Goal: Transaction & Acquisition: Purchase product/service

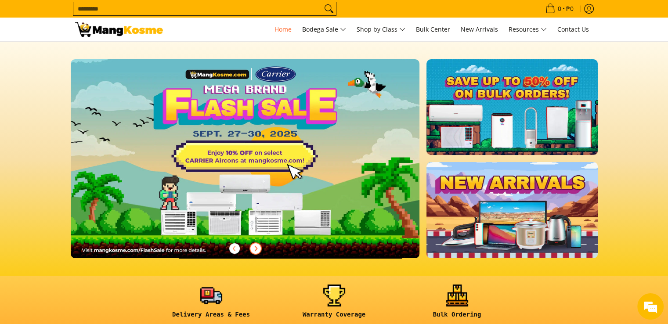
click at [257, 250] on icon "Next" at bounding box center [255, 248] width 7 height 7
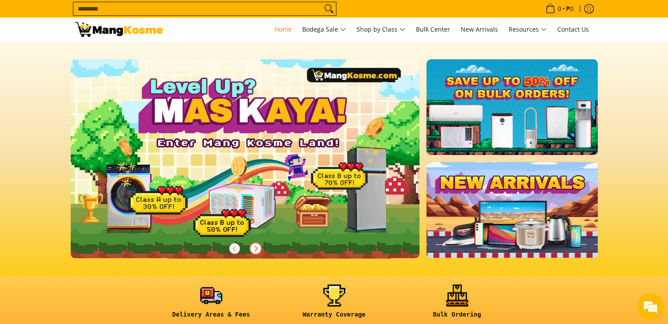
click at [253, 248] on icon "Next" at bounding box center [255, 248] width 7 height 7
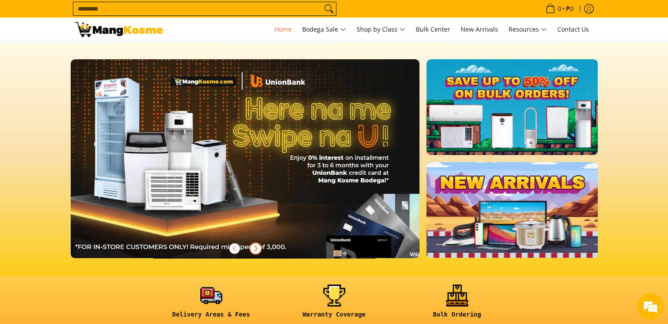
scroll to position [0, 698]
click at [254, 247] on icon "Next" at bounding box center [255, 248] width 7 height 7
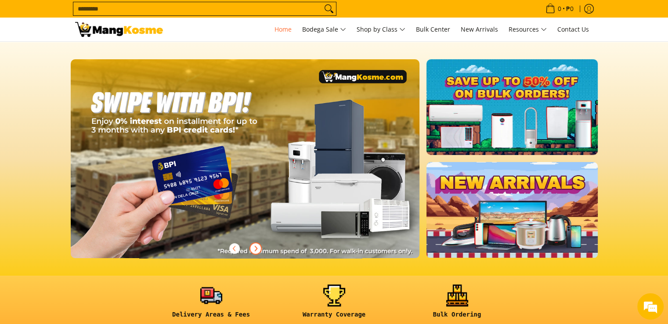
scroll to position [0, 1046]
click at [257, 247] on icon "Next" at bounding box center [255, 248] width 7 height 7
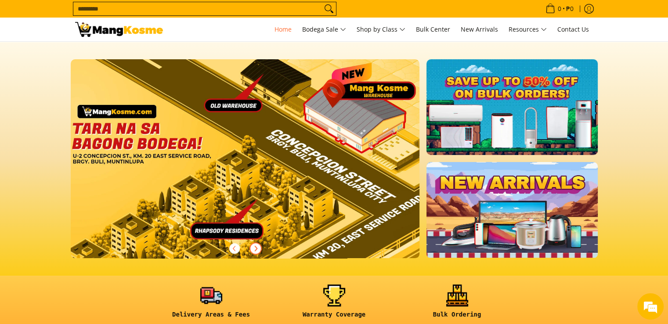
scroll to position [0, 1396]
click at [255, 246] on icon "Next" at bounding box center [255, 248] width 7 height 7
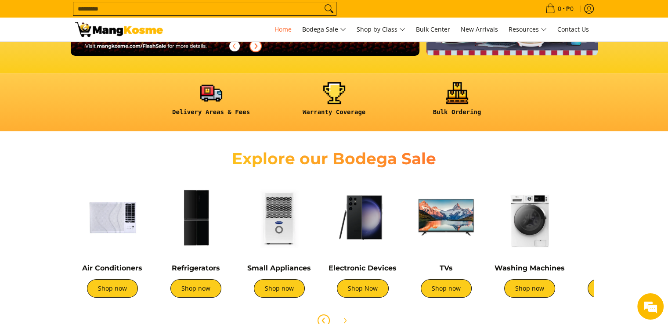
scroll to position [263, 0]
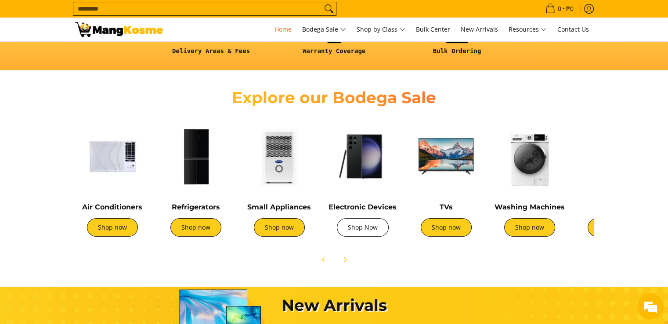
click at [370, 233] on link "Shop Now" at bounding box center [363, 227] width 52 height 18
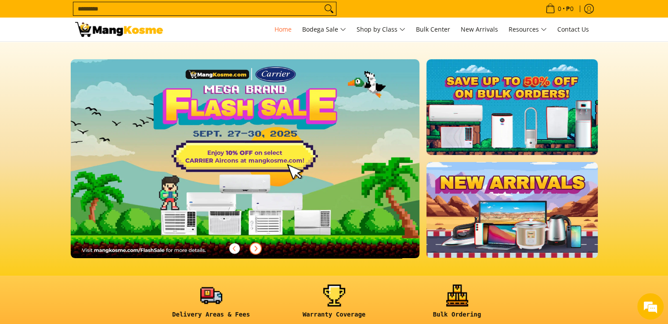
click at [256, 249] on icon "Next" at bounding box center [256, 248] width 2 height 5
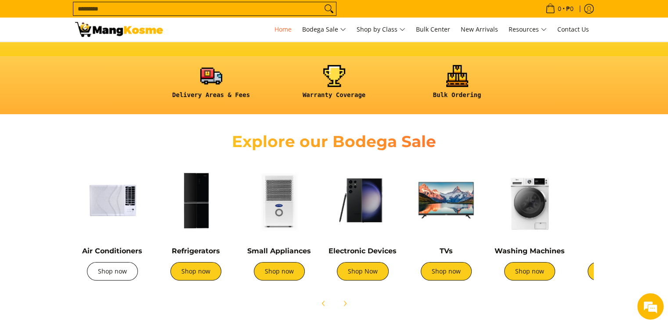
click at [115, 271] on link "Shop now" at bounding box center [112, 271] width 51 height 18
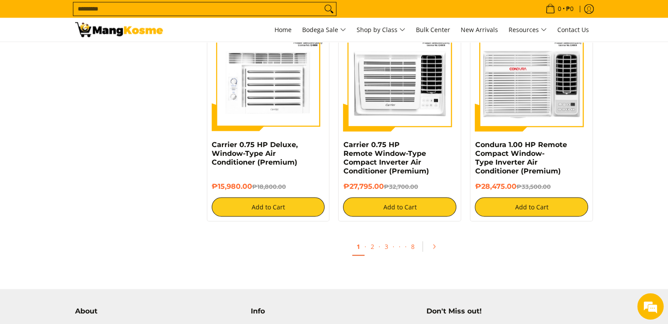
scroll to position [1668, 0]
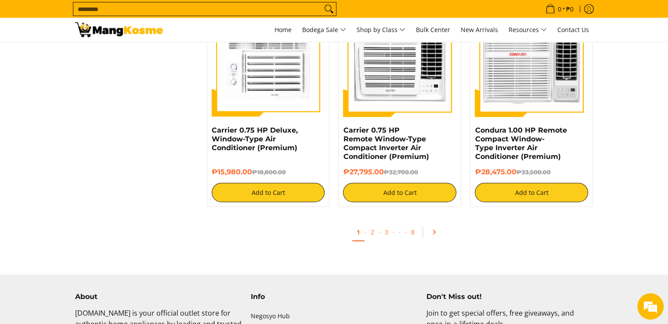
click at [432, 234] on icon "Pagination" at bounding box center [434, 232] width 6 height 6
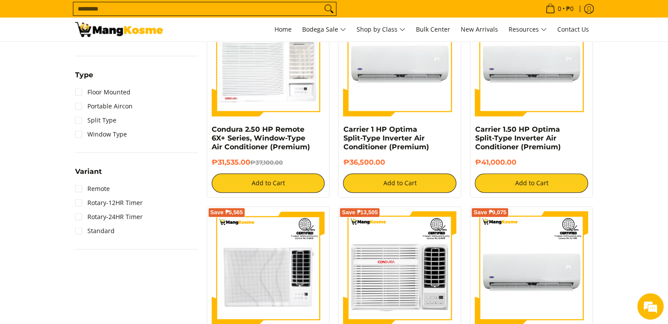
scroll to position [702, 0]
